Goal: Communication & Community: Answer question/provide support

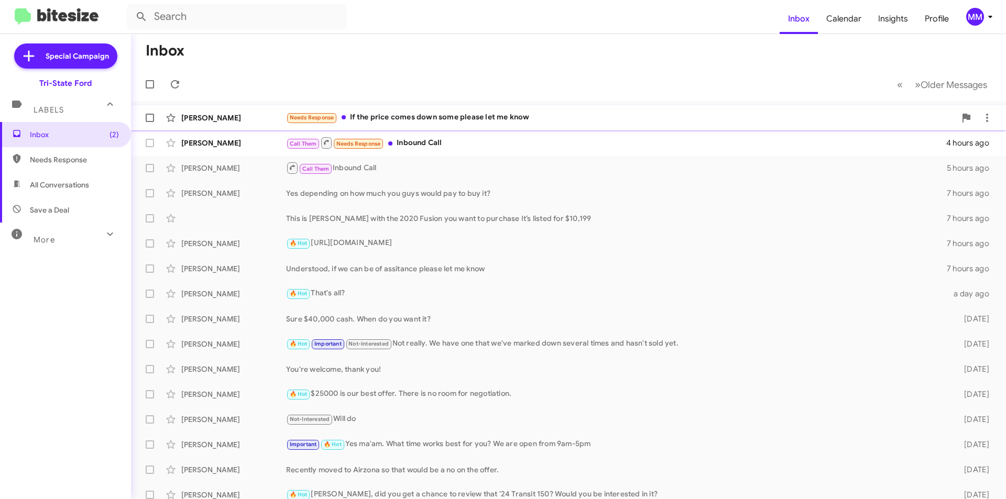
click at [422, 122] on div "Needs Response If the price comes down some please let me know" at bounding box center [621, 118] width 670 height 12
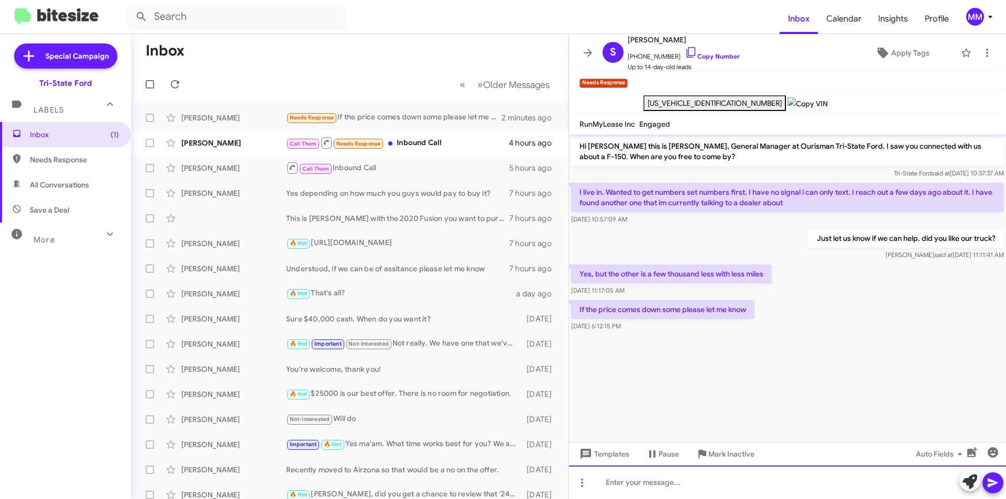
click at [675, 485] on div at bounding box center [787, 483] width 437 height 34
click at [995, 484] on icon at bounding box center [992, 483] width 13 height 13
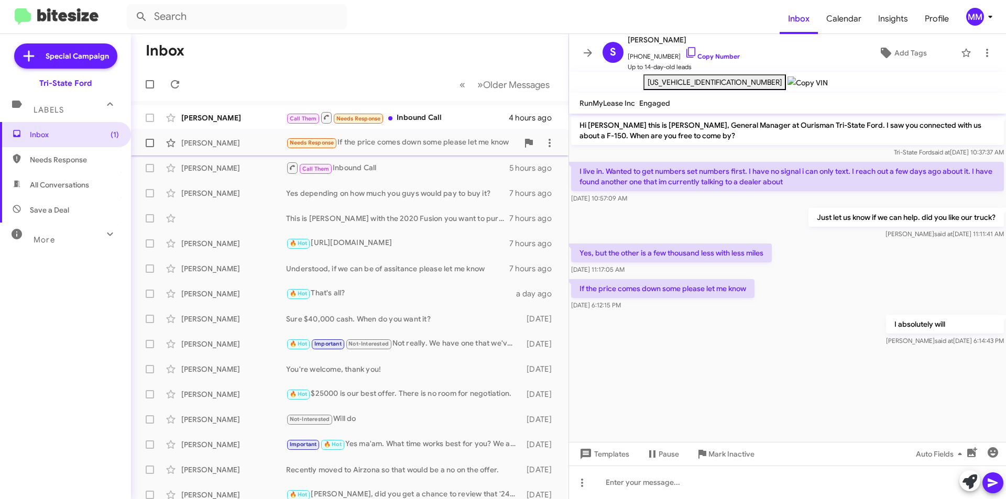
drag, startPoint x: 422, startPoint y: 118, endPoint x: 437, endPoint y: 140, distance: 26.7
click at [422, 118] on div "Call Them Needs Response Inbound Call" at bounding box center [397, 117] width 223 height 13
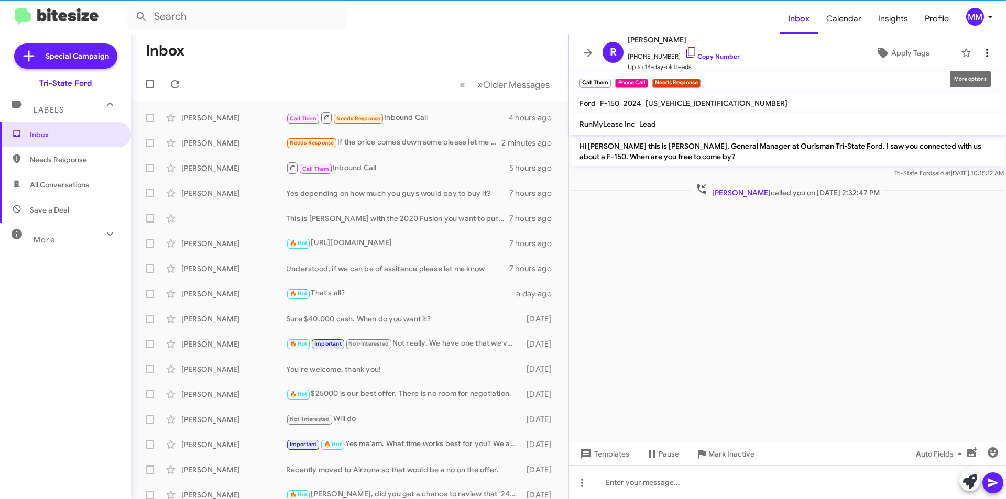
click at [981, 46] on button at bounding box center [987, 52] width 21 height 21
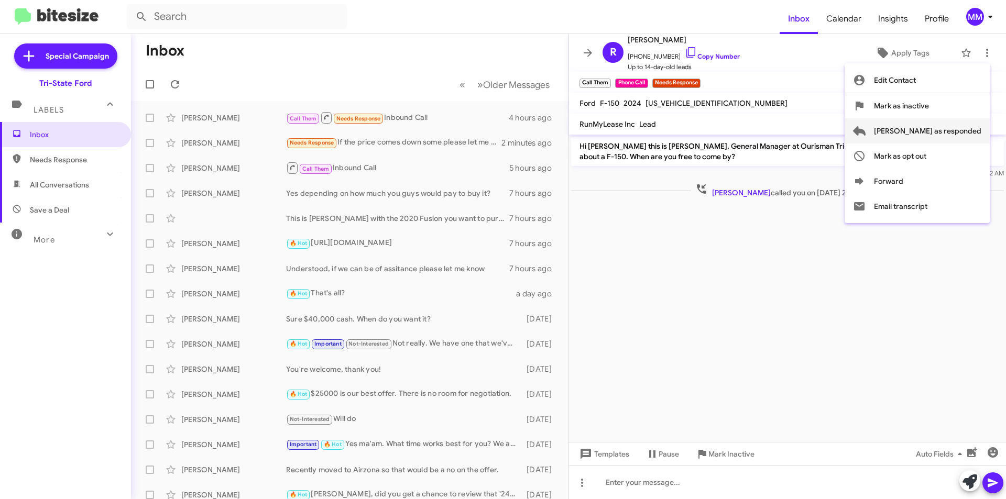
click at [941, 135] on span "[PERSON_NAME] as responded" at bounding box center [927, 130] width 107 height 25
